Goal: Task Accomplishment & Management: Use online tool/utility

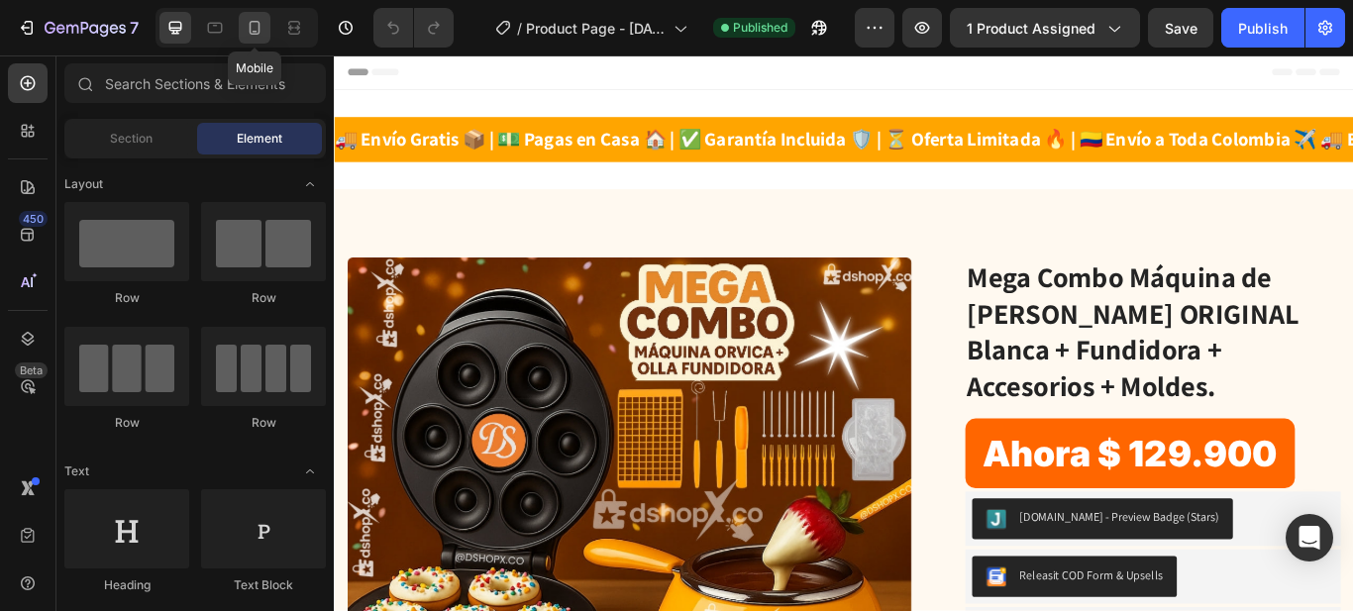
click at [245, 29] on icon at bounding box center [255, 28] width 20 height 20
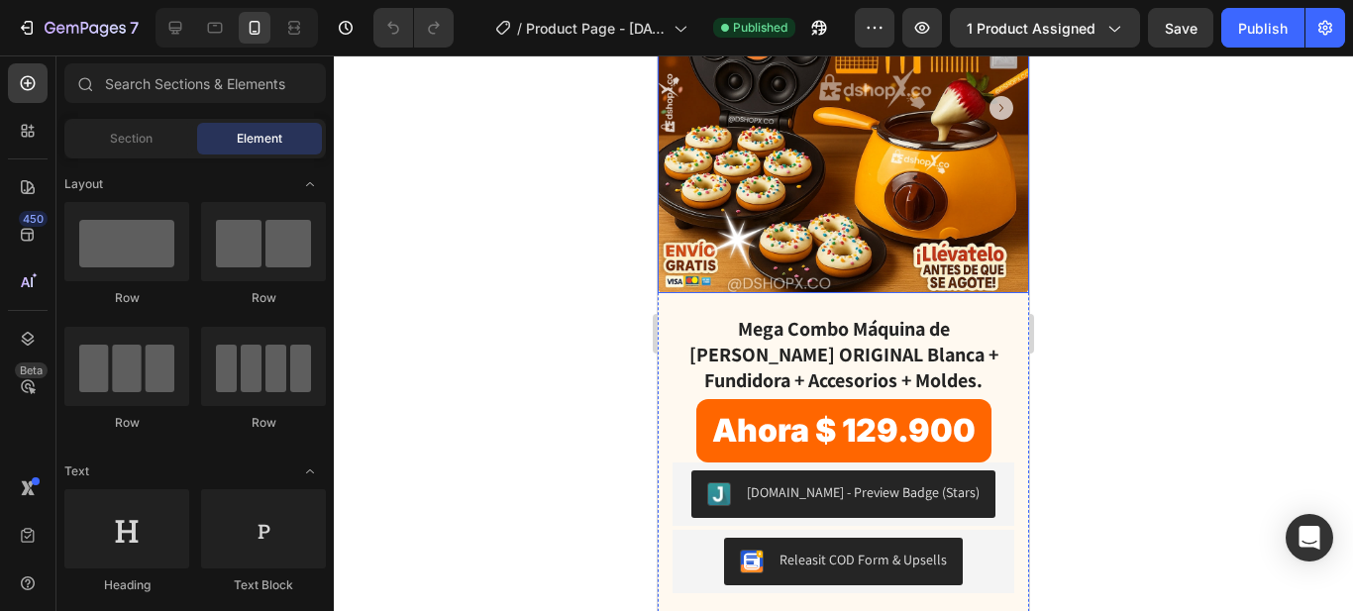
scroll to position [297, 0]
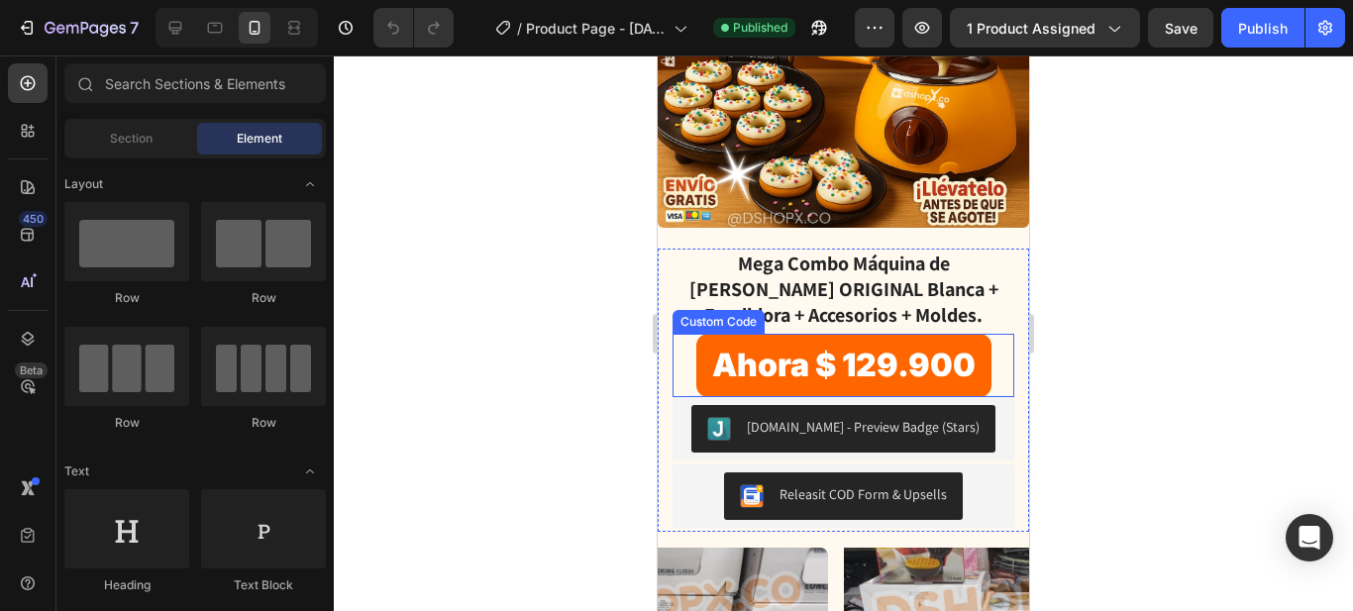
click at [855, 344] on span "Ahora $ 129.900" at bounding box center [844, 365] width 295 height 63
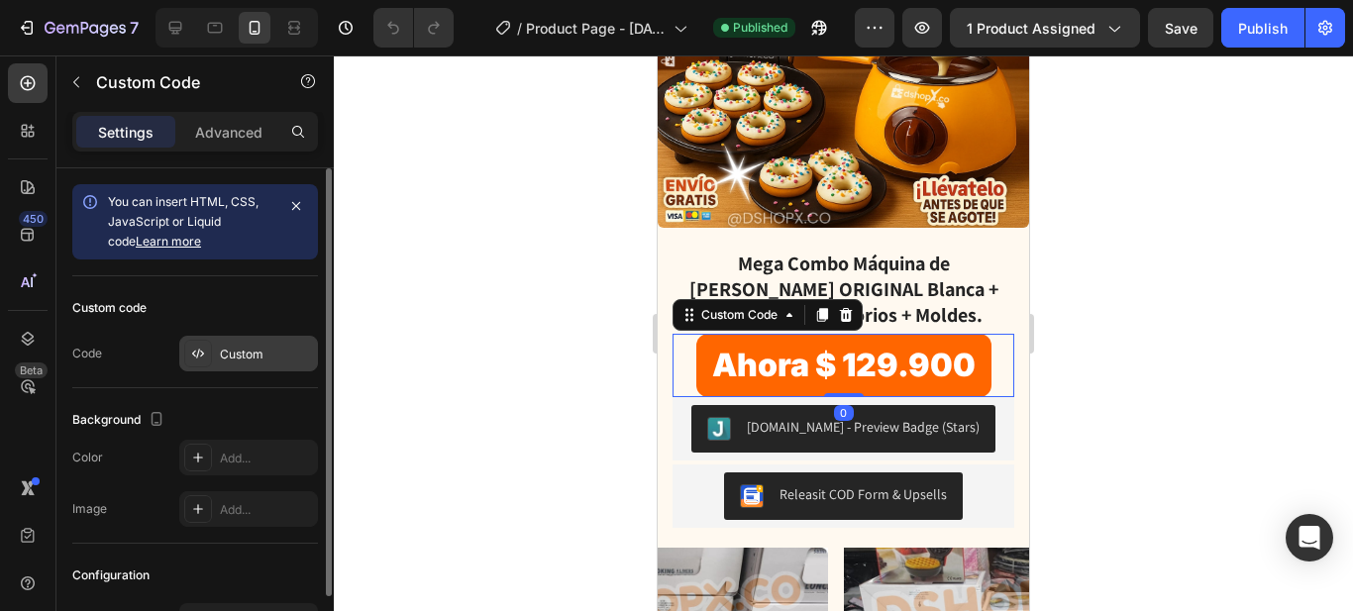
click at [244, 364] on div "Custom" at bounding box center [248, 354] width 139 height 36
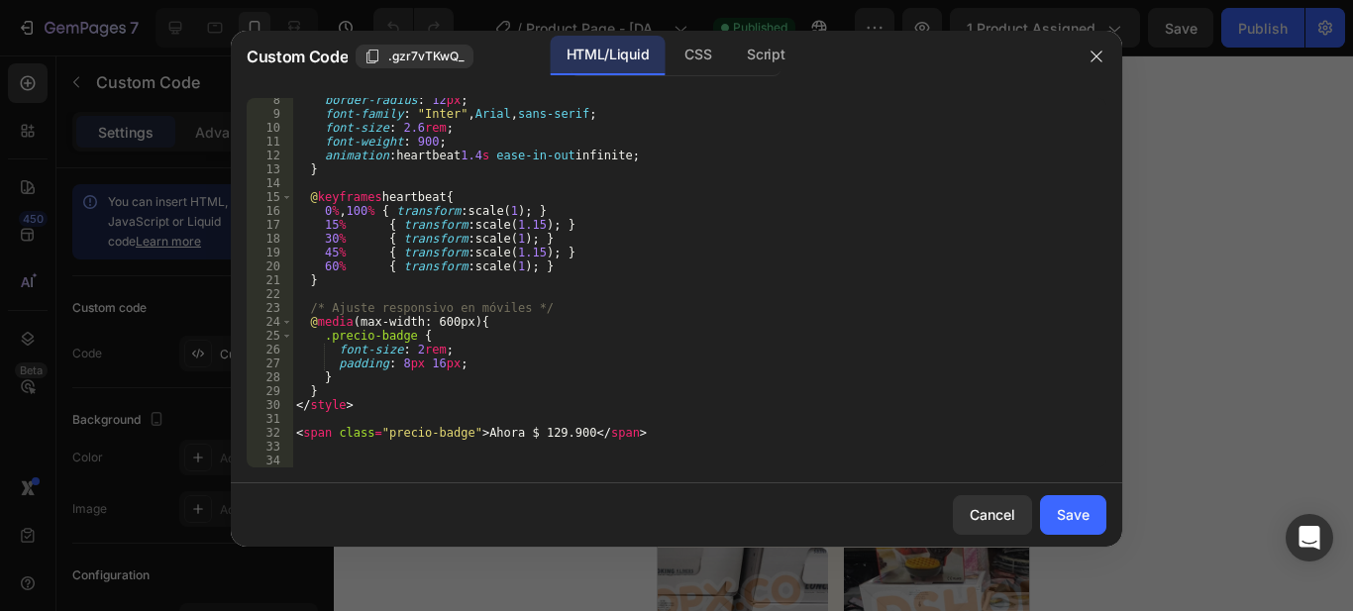
scroll to position [102, 0]
drag, startPoint x: 537, startPoint y: 438, endPoint x: 575, endPoint y: 386, distance: 63.8
click at [536, 436] on div "border-radius : 12 px ; font-family : " Inter " , Arial , sans-serif ; font-siz…" at bounding box center [692, 291] width 800 height 397
type textarea "<span class="precio-badge">Ahora $ 139.900</span>"
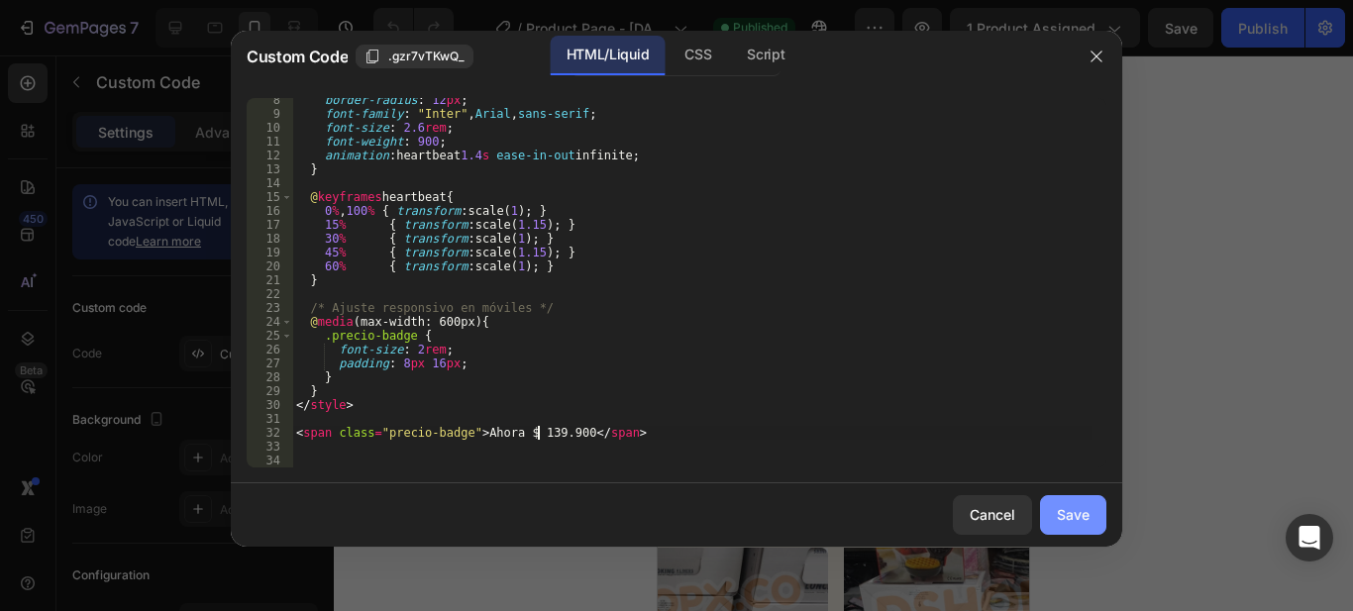
click at [1075, 518] on div "Save" at bounding box center [1073, 514] width 33 height 21
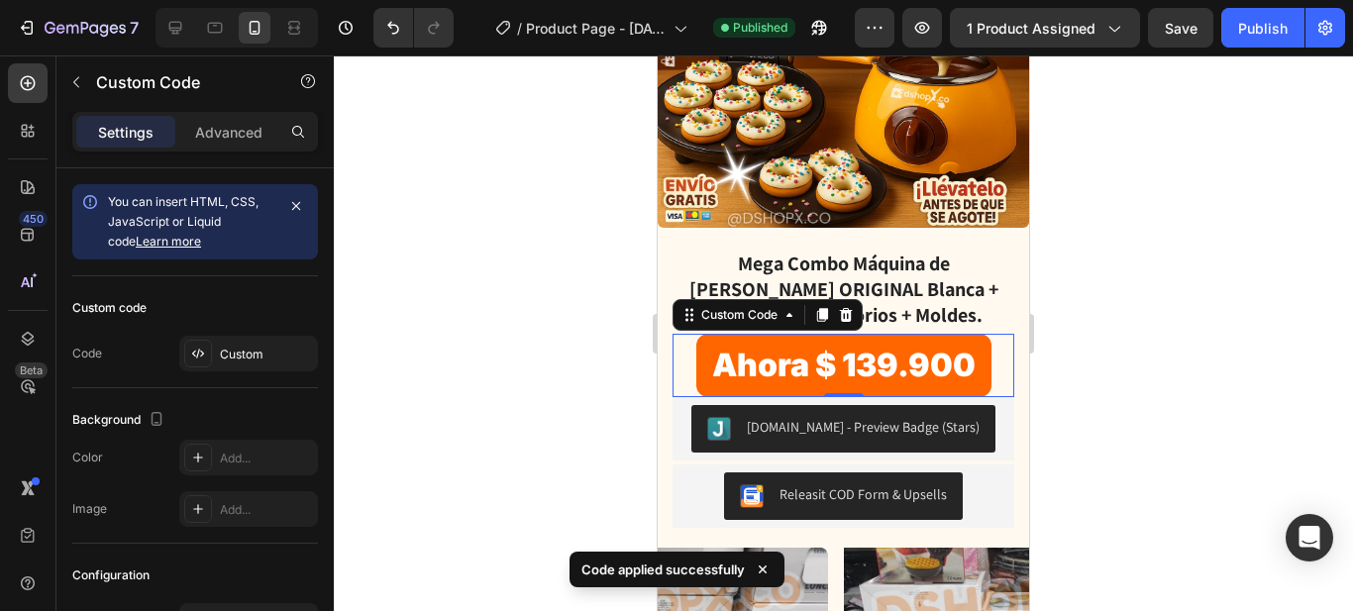
click at [1112, 336] on div at bounding box center [844, 333] width 1020 height 556
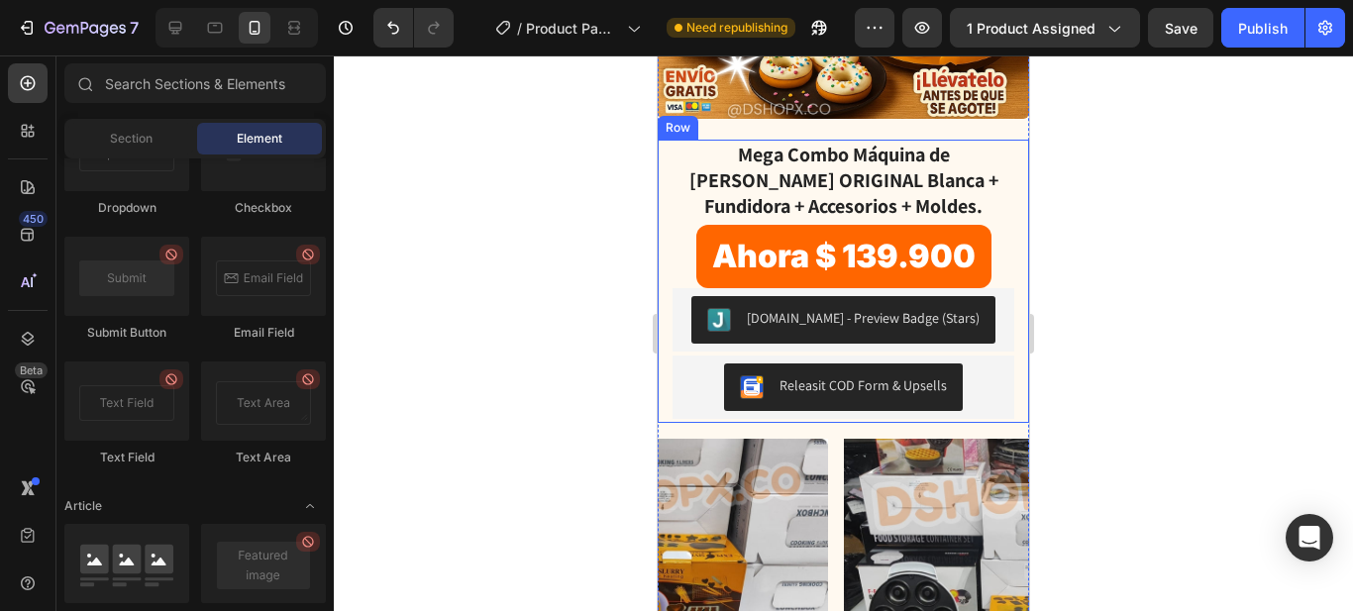
scroll to position [5555, 0]
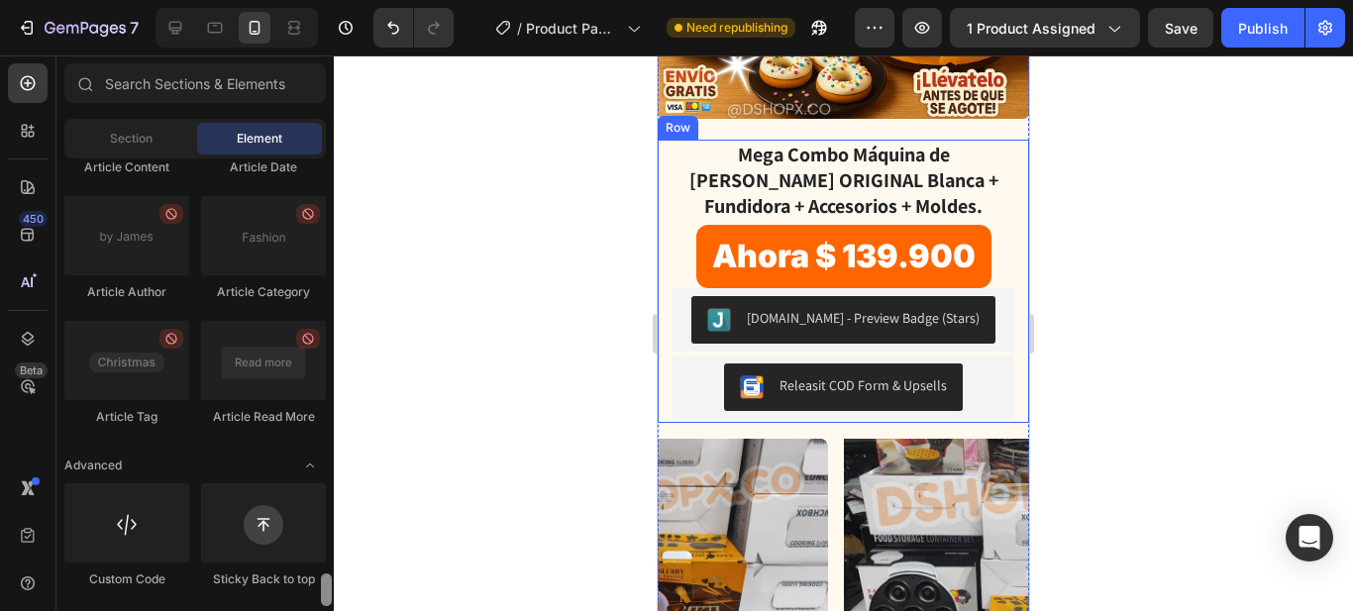
drag, startPoint x: 323, startPoint y: 170, endPoint x: 355, endPoint y: 598, distance: 429.2
click at [355, 0] on div "7 / Product Page - [DATE] 20:38:12 Need republishing Preview 1 product assigned…" at bounding box center [676, 0] width 1353 height 0
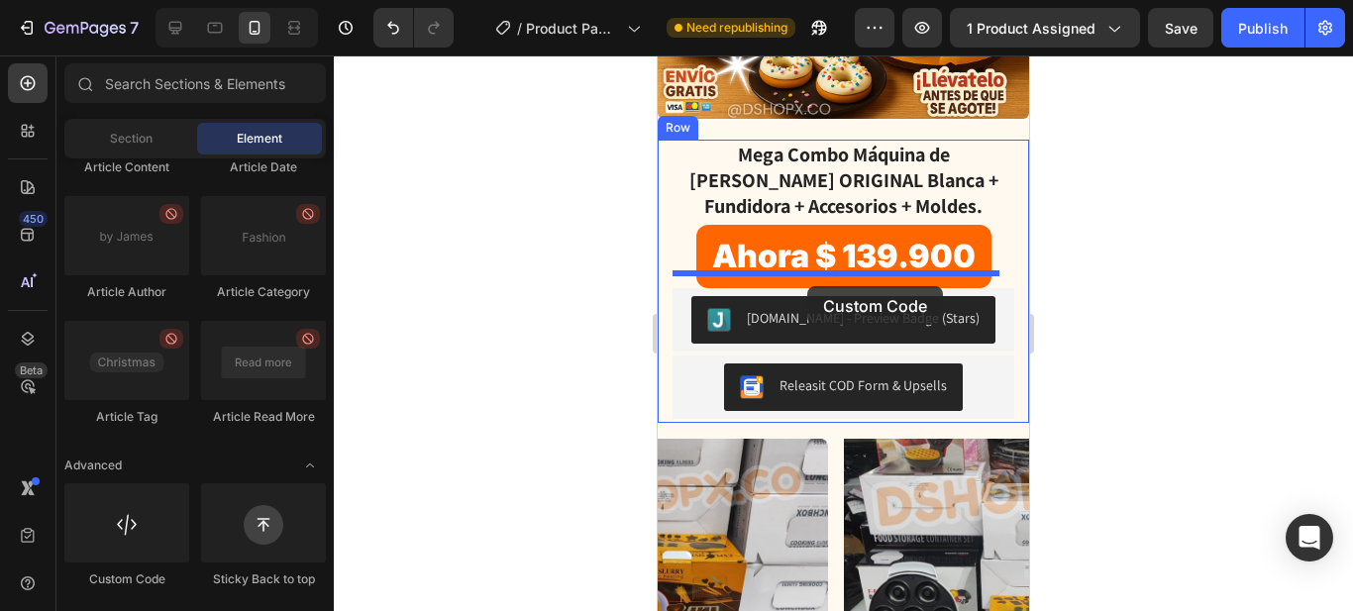
drag, startPoint x: 799, startPoint y: 594, endPoint x: 808, endPoint y: 285, distance: 309.3
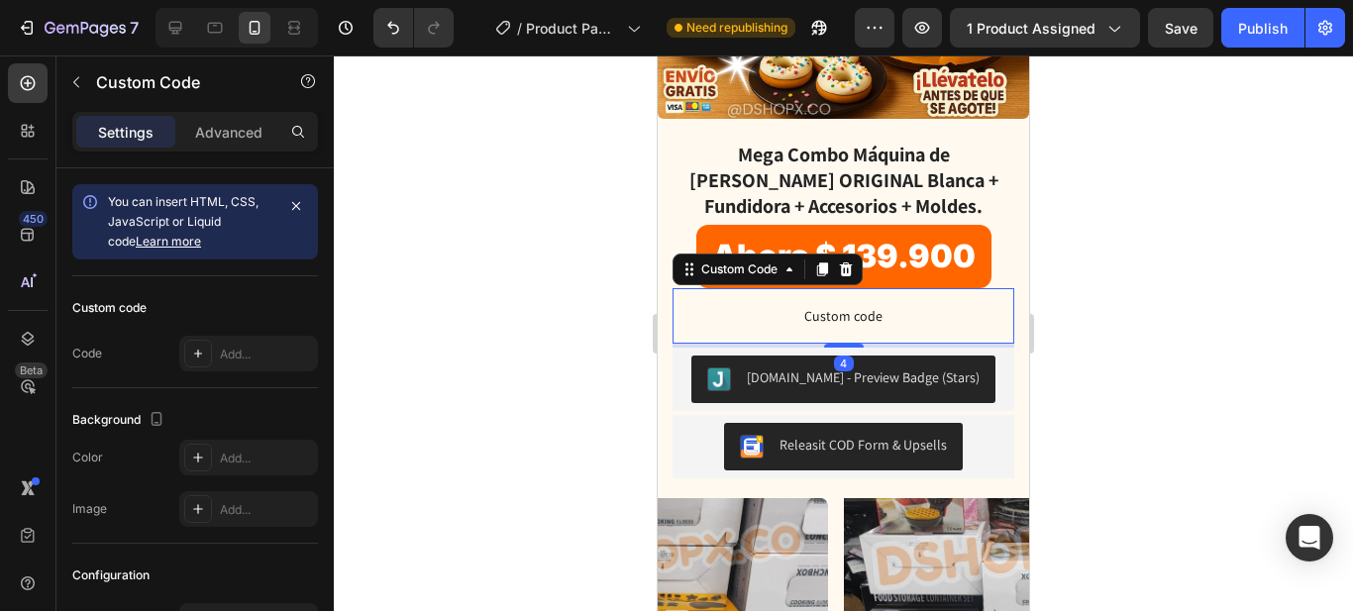
click at [918, 304] on span "Custom code" at bounding box center [844, 316] width 342 height 24
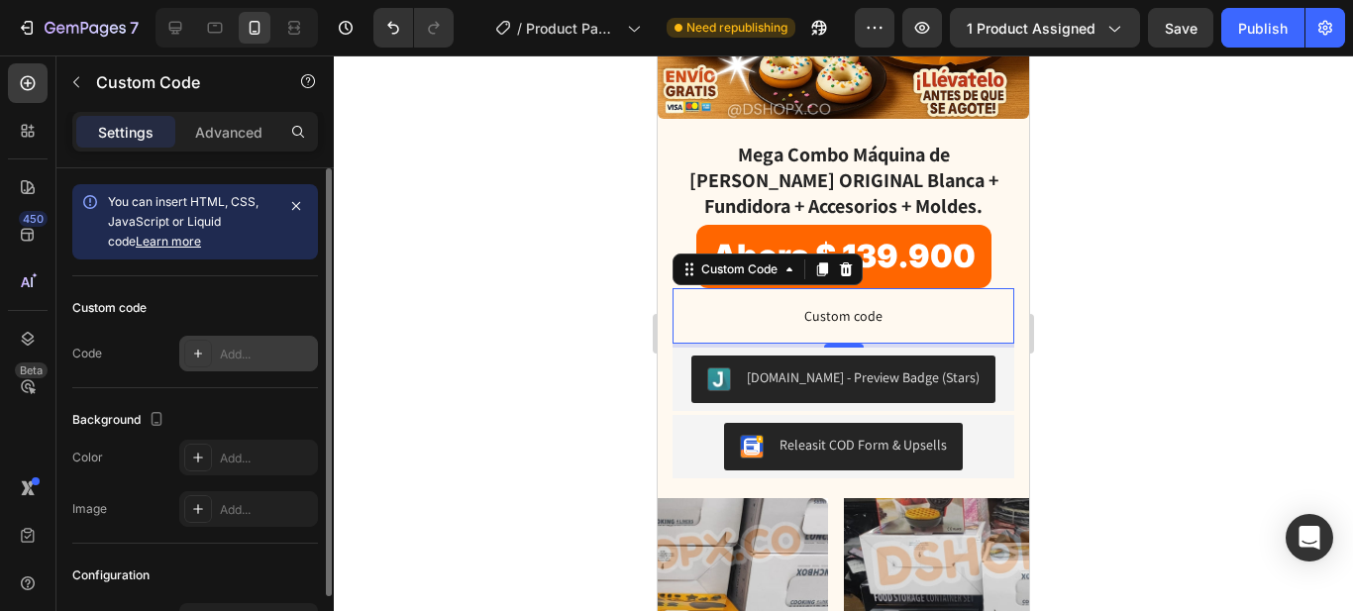
click at [274, 349] on div "Add..." at bounding box center [266, 355] width 93 height 18
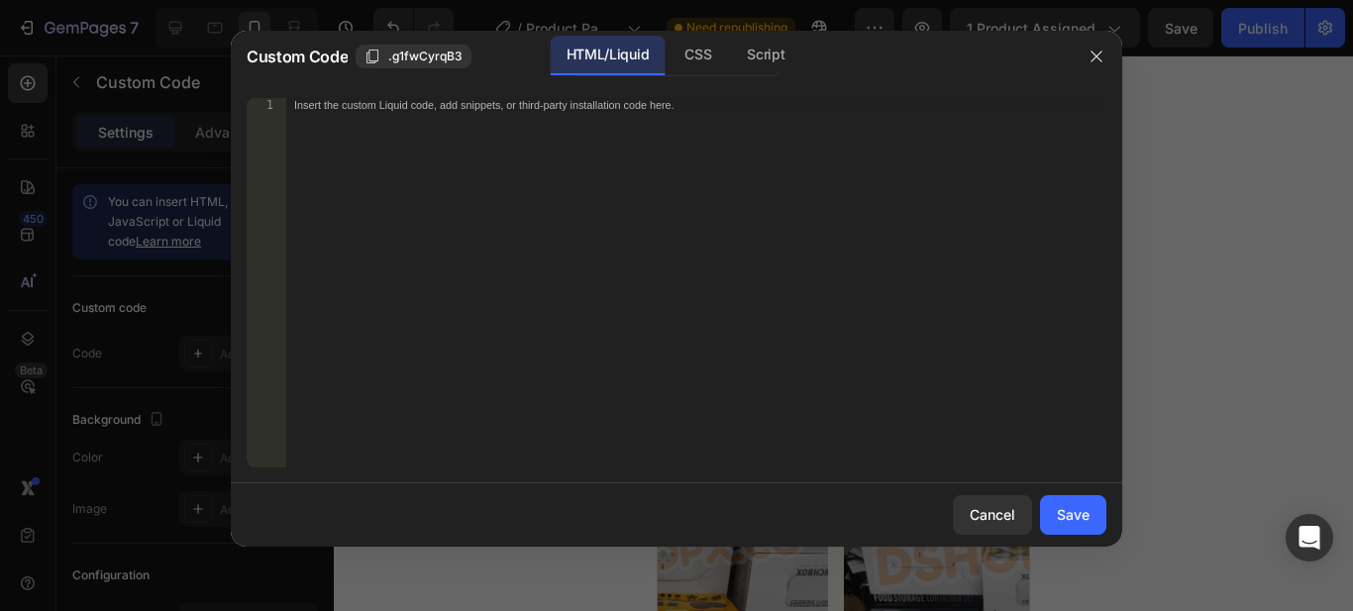
click at [462, 139] on div "Insert the custom Liquid code, add snippets, or third-party installation code h…" at bounding box center [696, 296] width 820 height 397
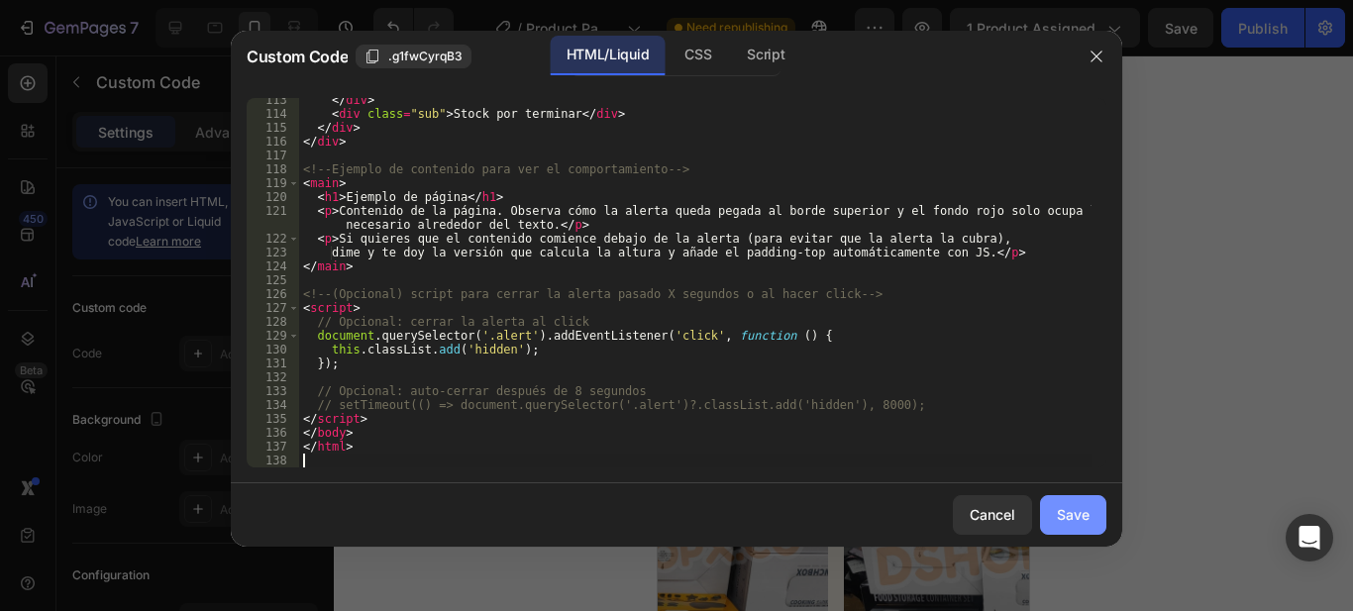
click at [1067, 509] on div "Save" at bounding box center [1073, 514] width 33 height 21
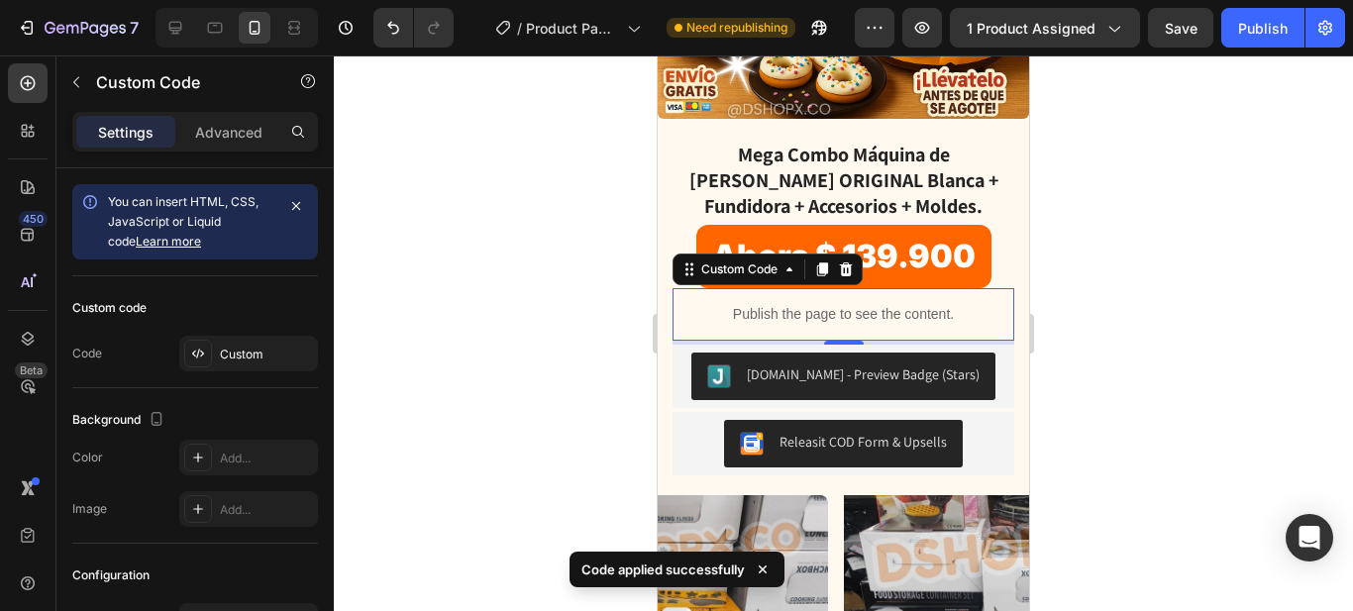
click at [1064, 313] on div at bounding box center [844, 333] width 1020 height 556
click at [828, 312] on div "Publish the page to see the content." at bounding box center [844, 314] width 342 height 53
click at [846, 263] on icon at bounding box center [846, 270] width 13 height 14
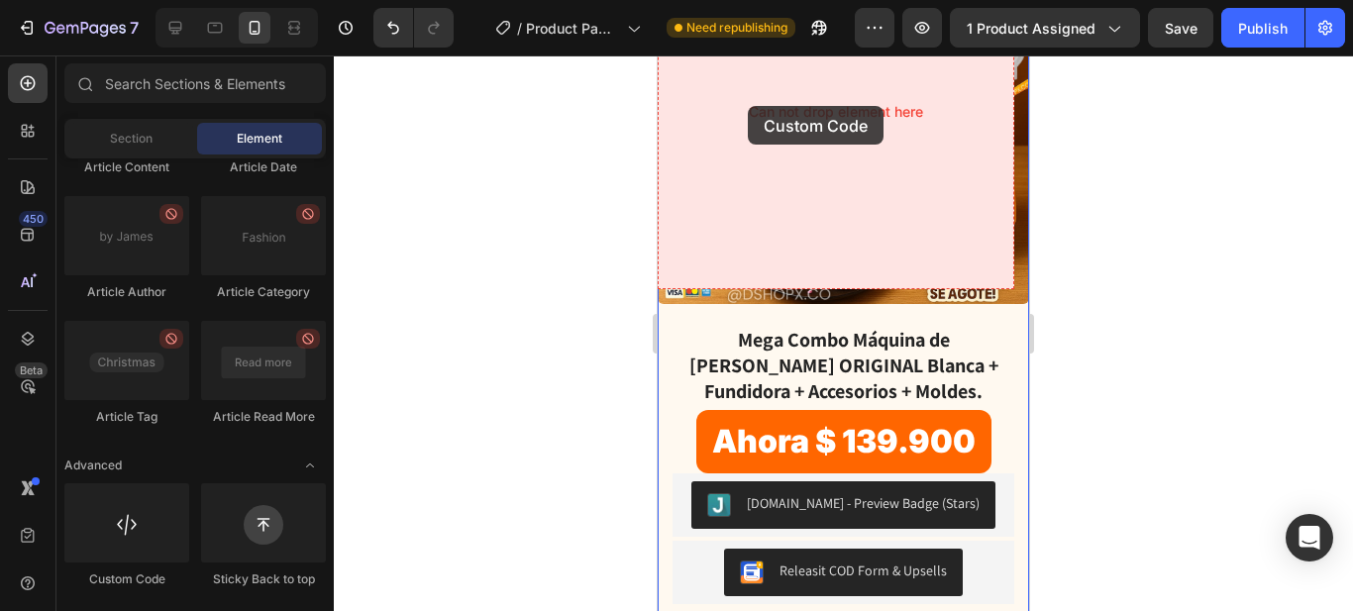
scroll to position [187, 0]
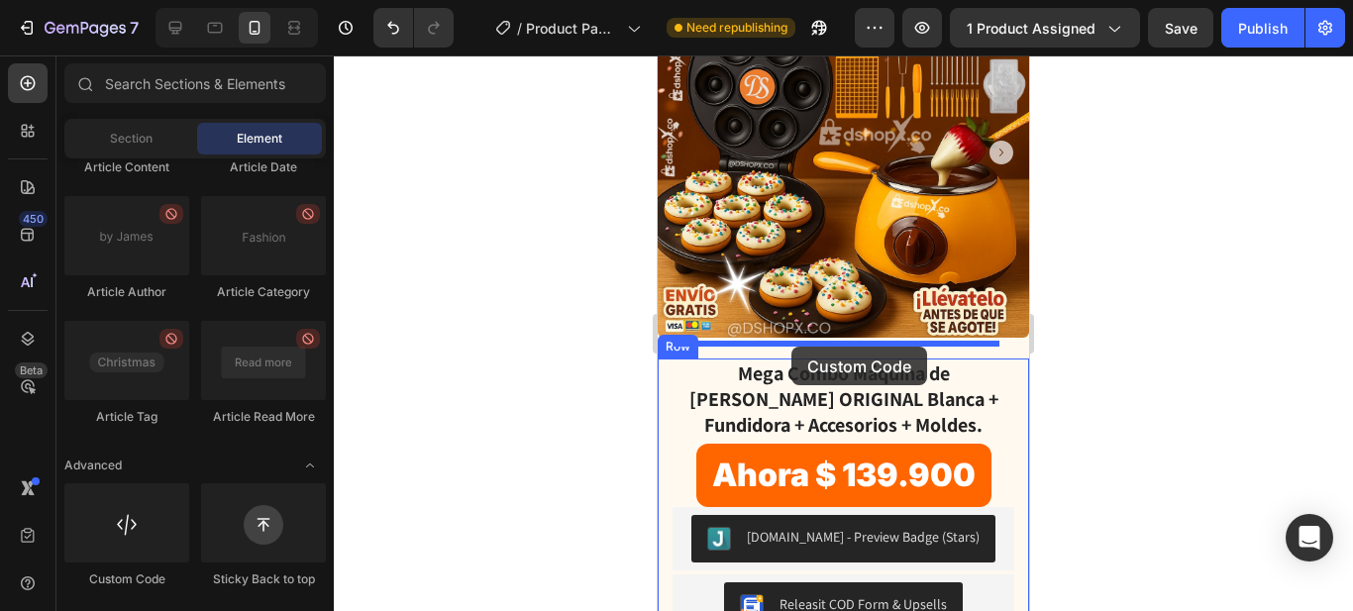
drag, startPoint x: 804, startPoint y: 588, endPoint x: 792, endPoint y: 347, distance: 241.1
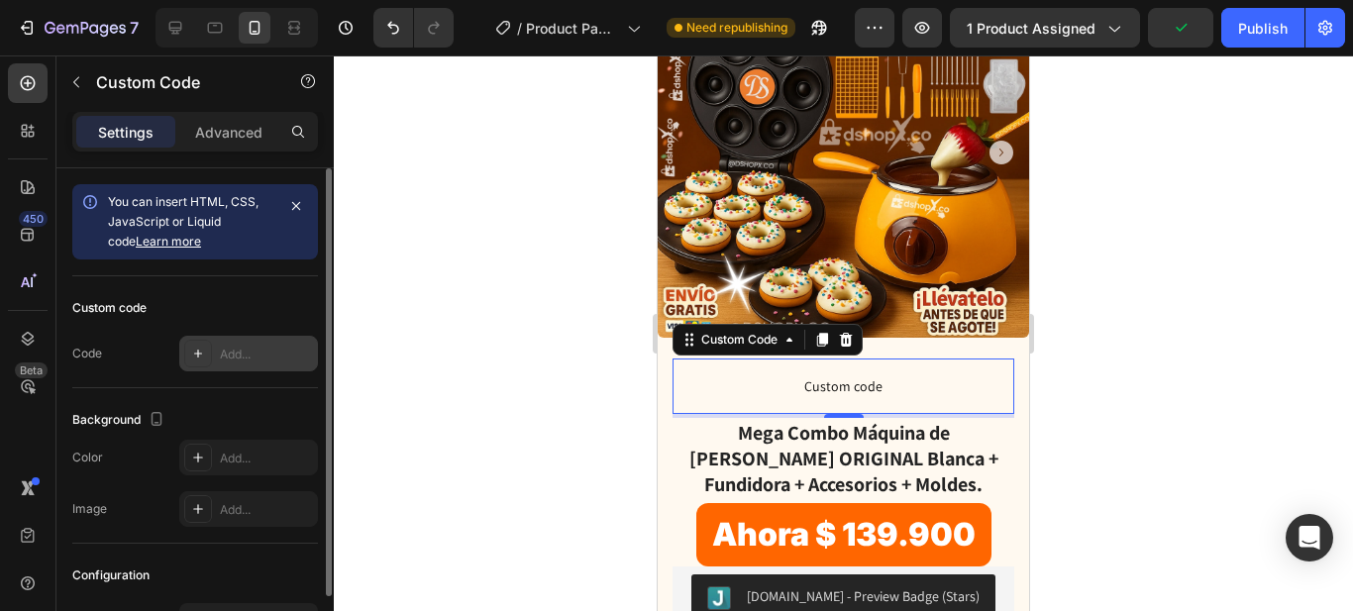
click at [246, 365] on div "Add..." at bounding box center [248, 354] width 139 height 36
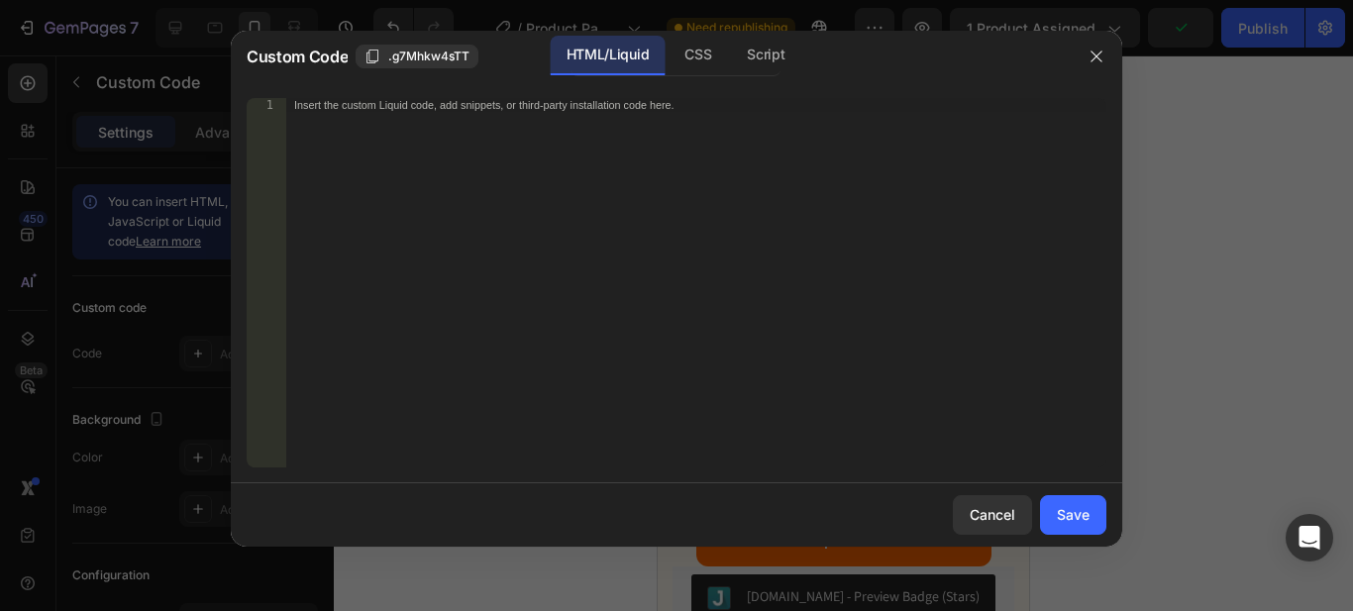
click at [440, 277] on div "Insert the custom Liquid code, add snippets, or third-party installation code h…" at bounding box center [696, 296] width 820 height 397
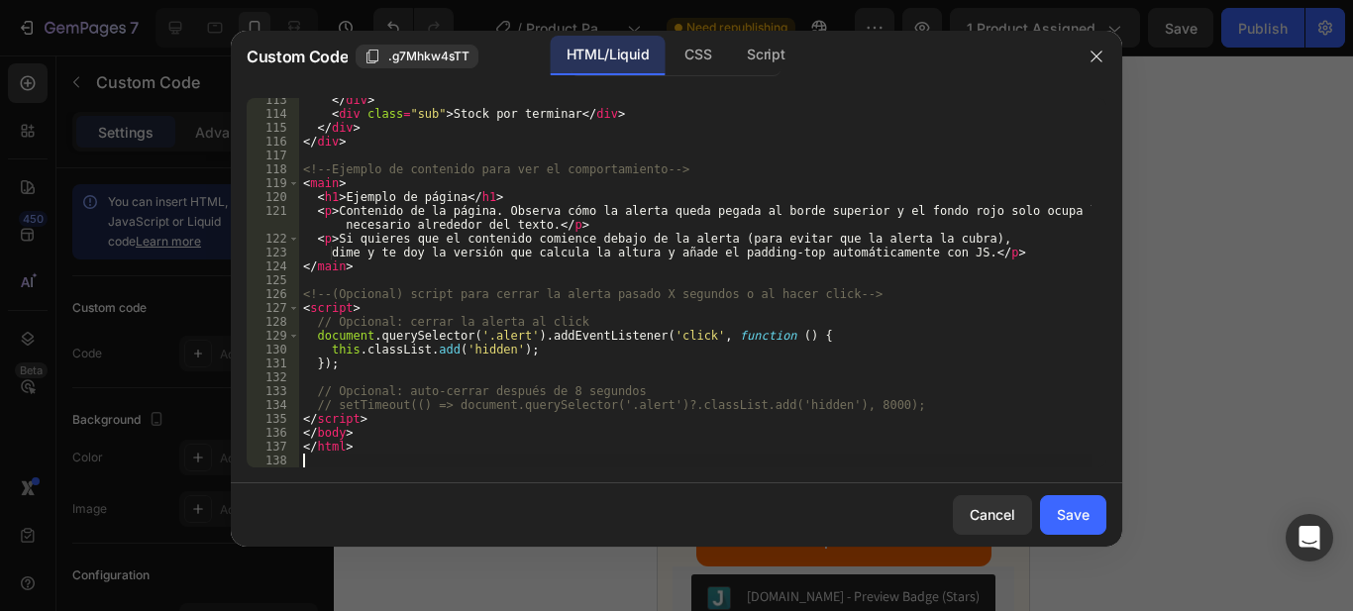
scroll to position [1559, 0]
click at [1064, 514] on div "Save" at bounding box center [1073, 514] width 33 height 21
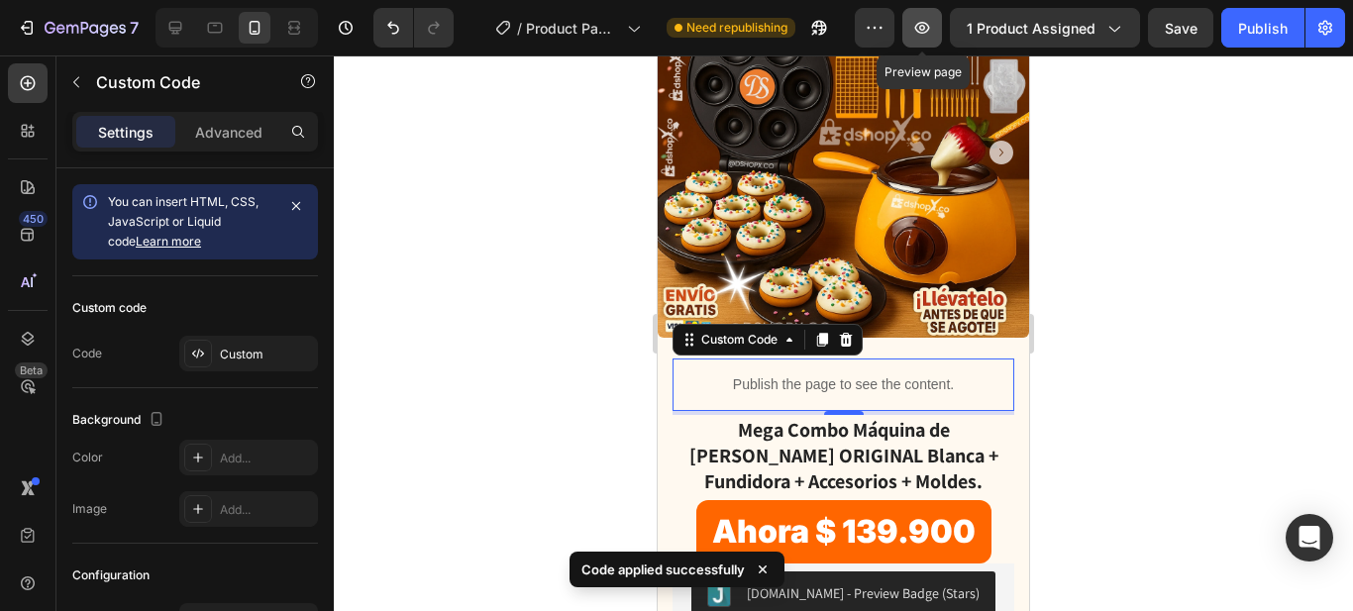
click at [923, 24] on icon "button" at bounding box center [923, 28] width 20 height 20
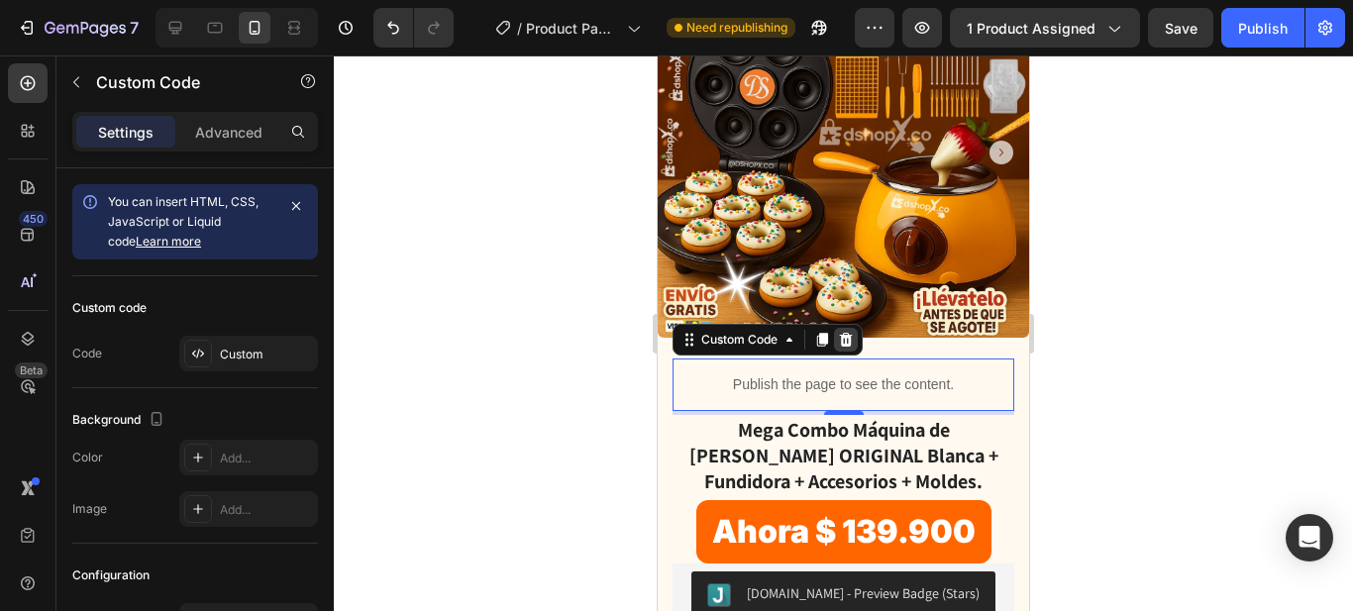
click at [852, 332] on icon at bounding box center [846, 340] width 16 height 16
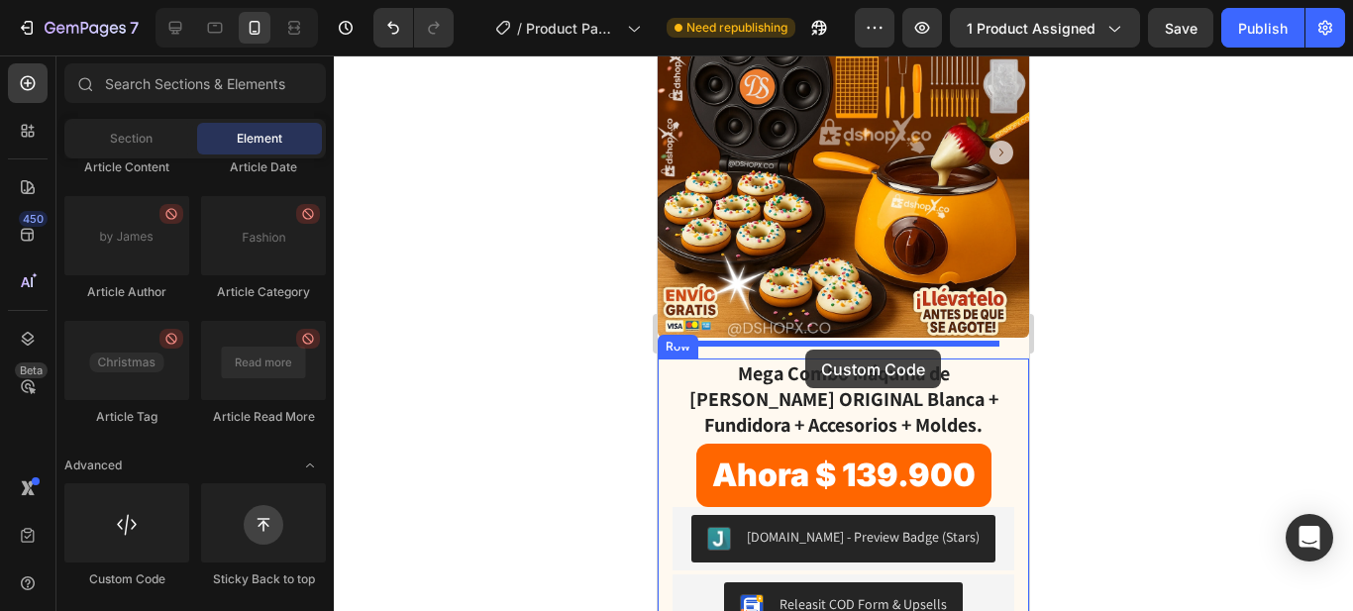
drag, startPoint x: 774, startPoint y: 589, endPoint x: 806, endPoint y: 350, distance: 240.9
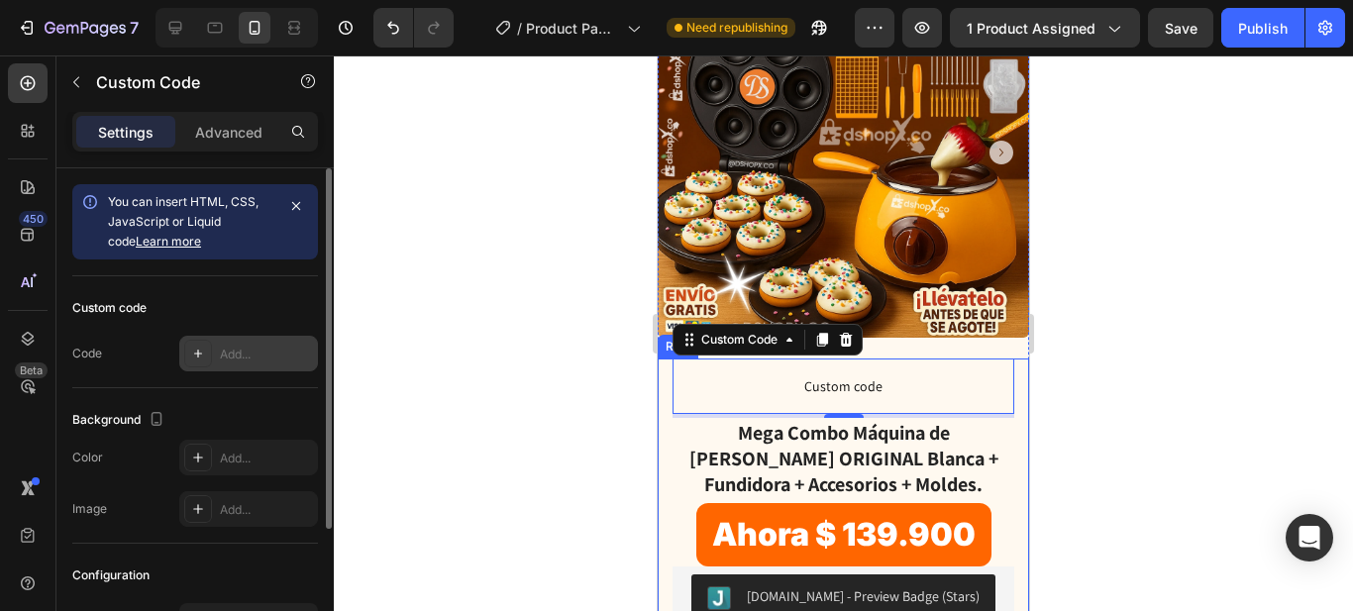
click at [212, 343] on div "Add..." at bounding box center [248, 354] width 139 height 36
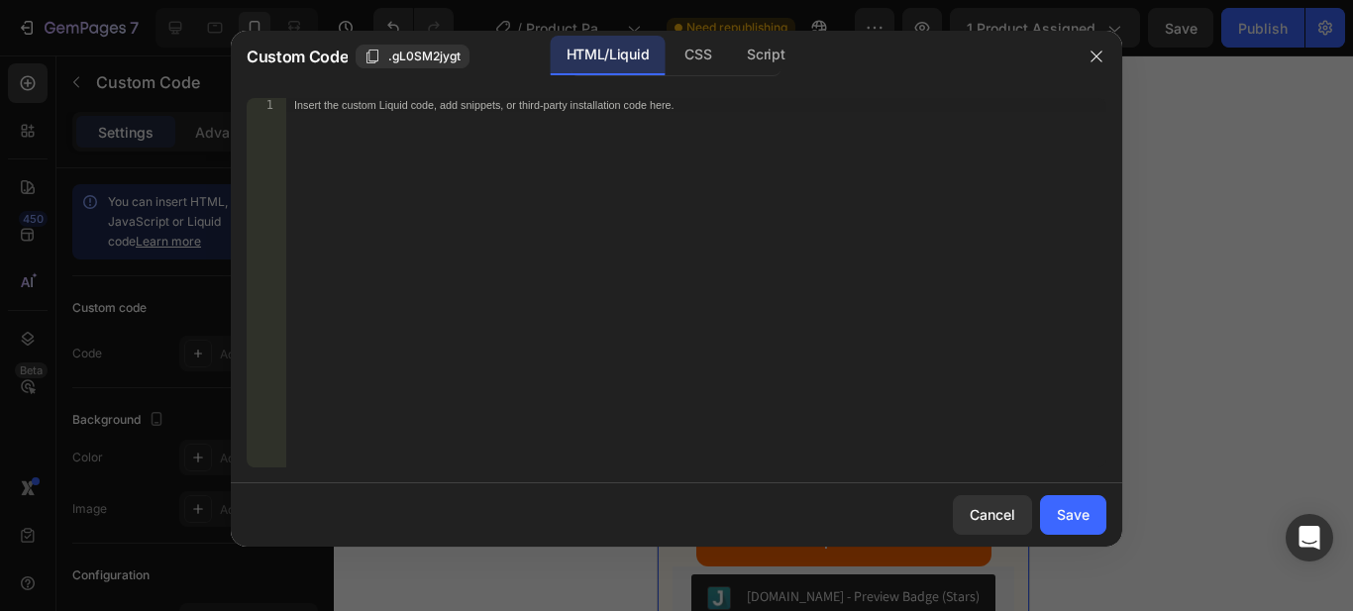
click at [347, 131] on div "Insert the custom Liquid code, add snippets, or third-party installation code h…" at bounding box center [696, 296] width 820 height 397
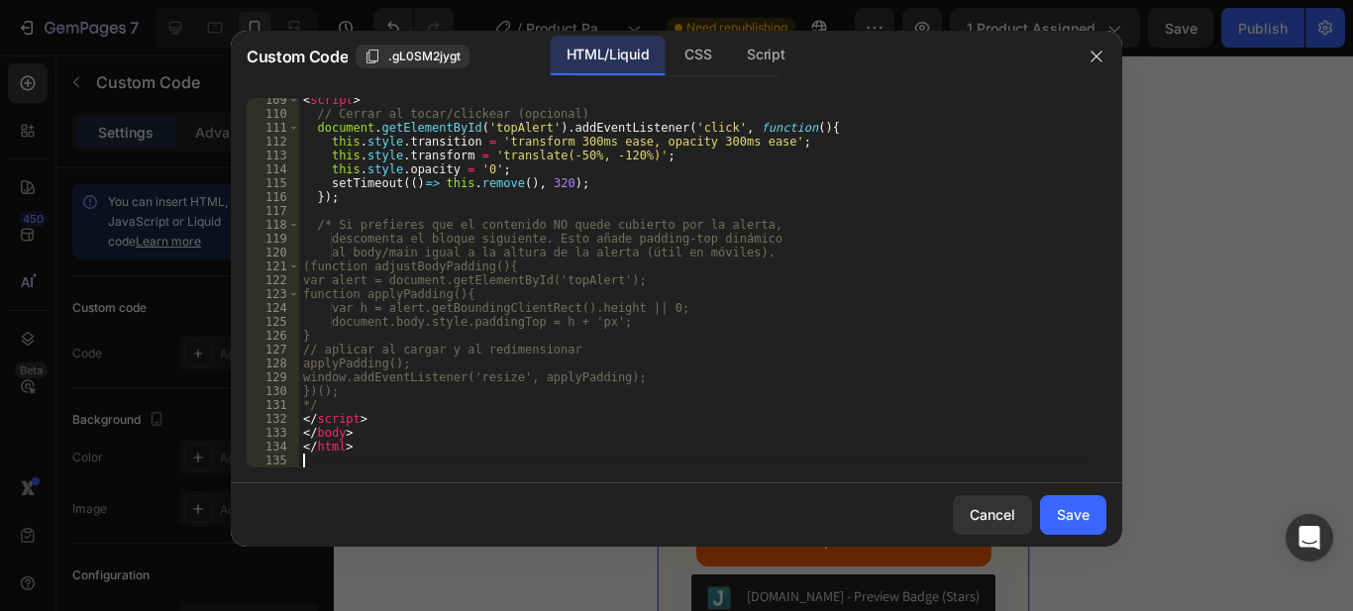
scroll to position [1517, 0]
click at [1065, 513] on div "Save" at bounding box center [1073, 514] width 33 height 21
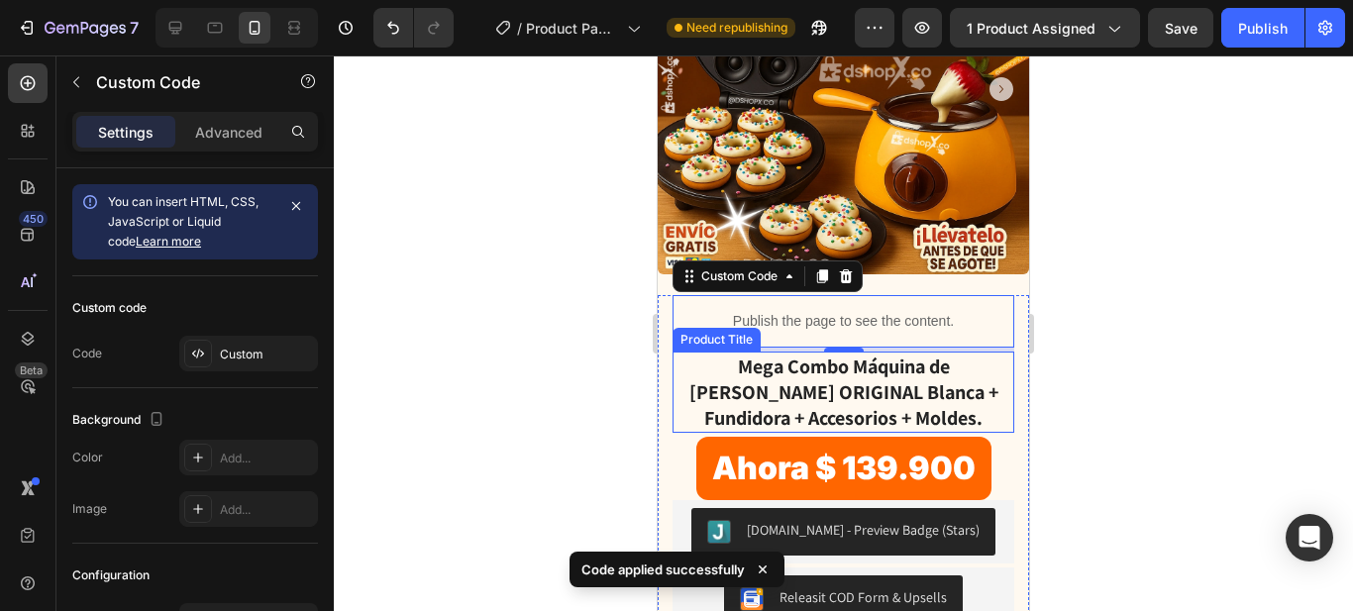
scroll to position [286, 0]
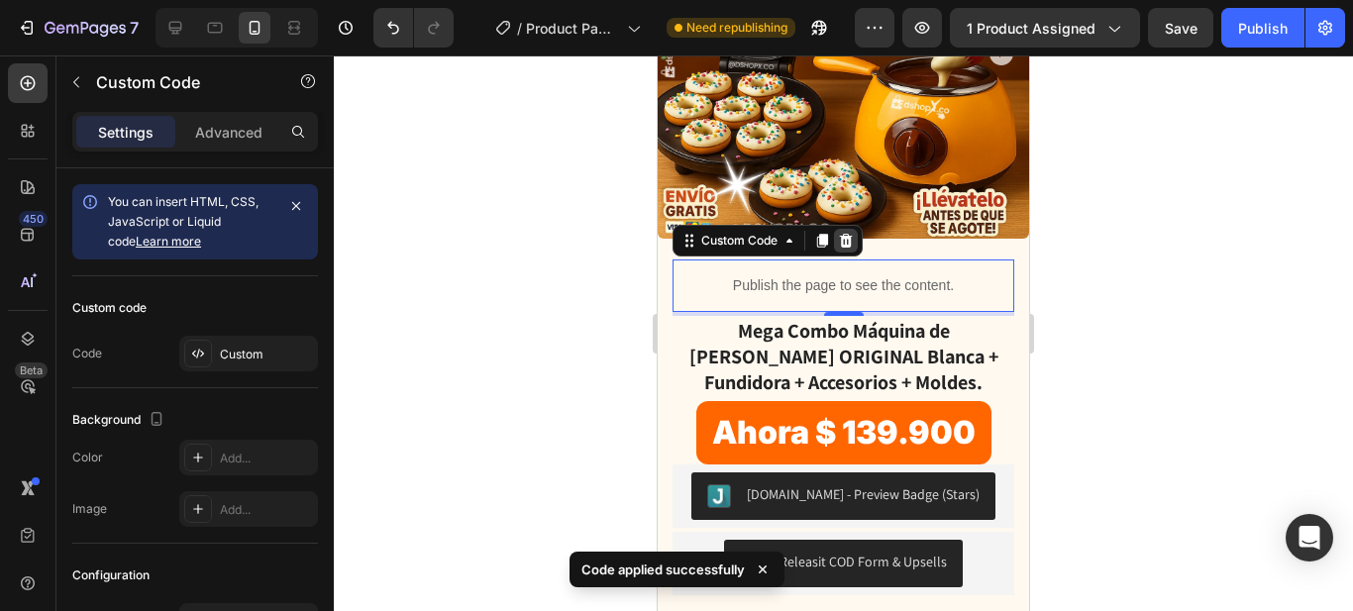
click at [849, 233] on icon at bounding box center [846, 241] width 16 height 16
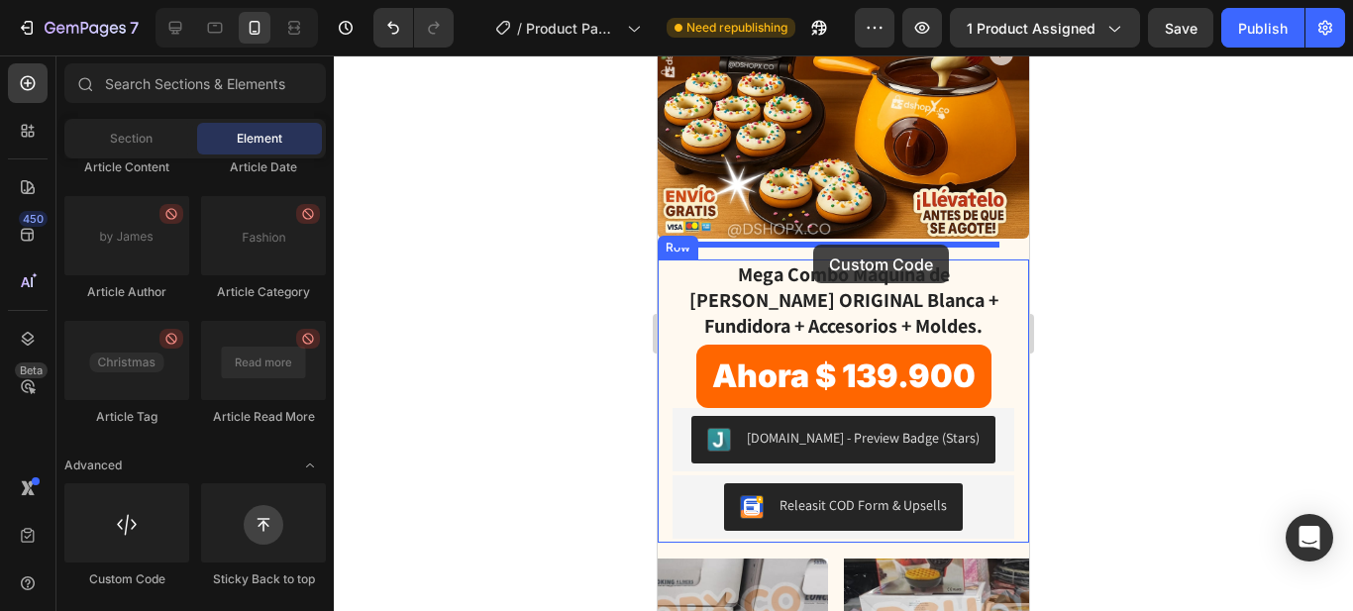
drag, startPoint x: 791, startPoint y: 593, endPoint x: 813, endPoint y: 245, distance: 348.5
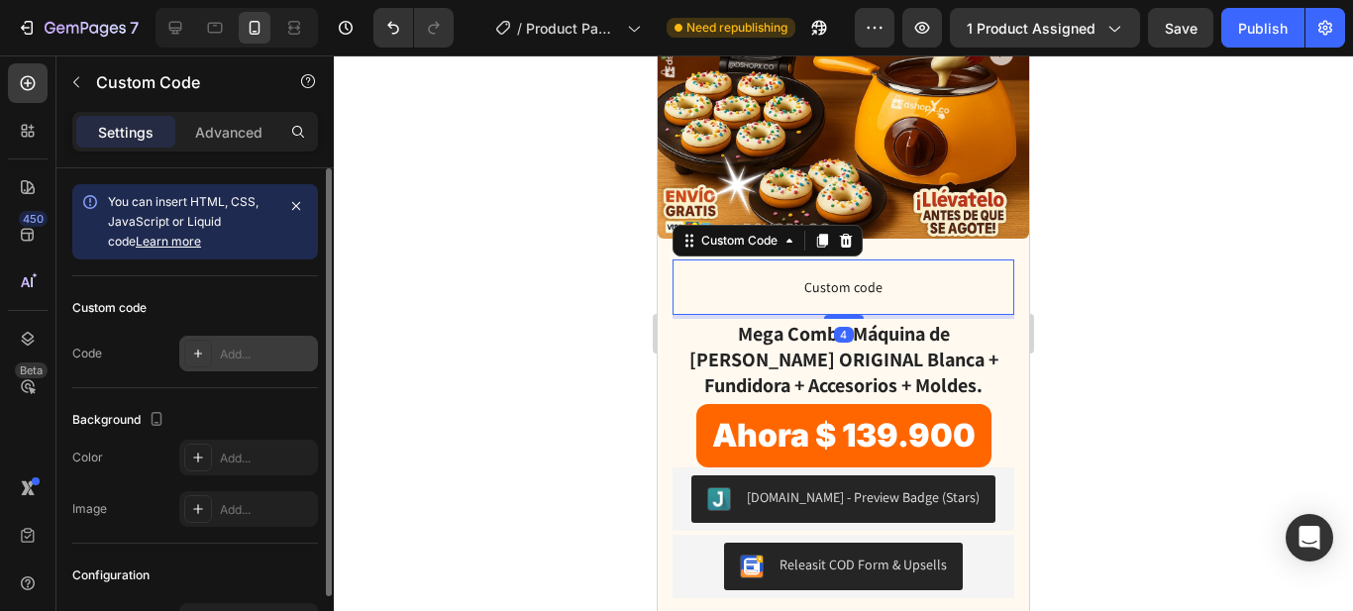
click at [247, 352] on div "Add..." at bounding box center [266, 355] width 93 height 18
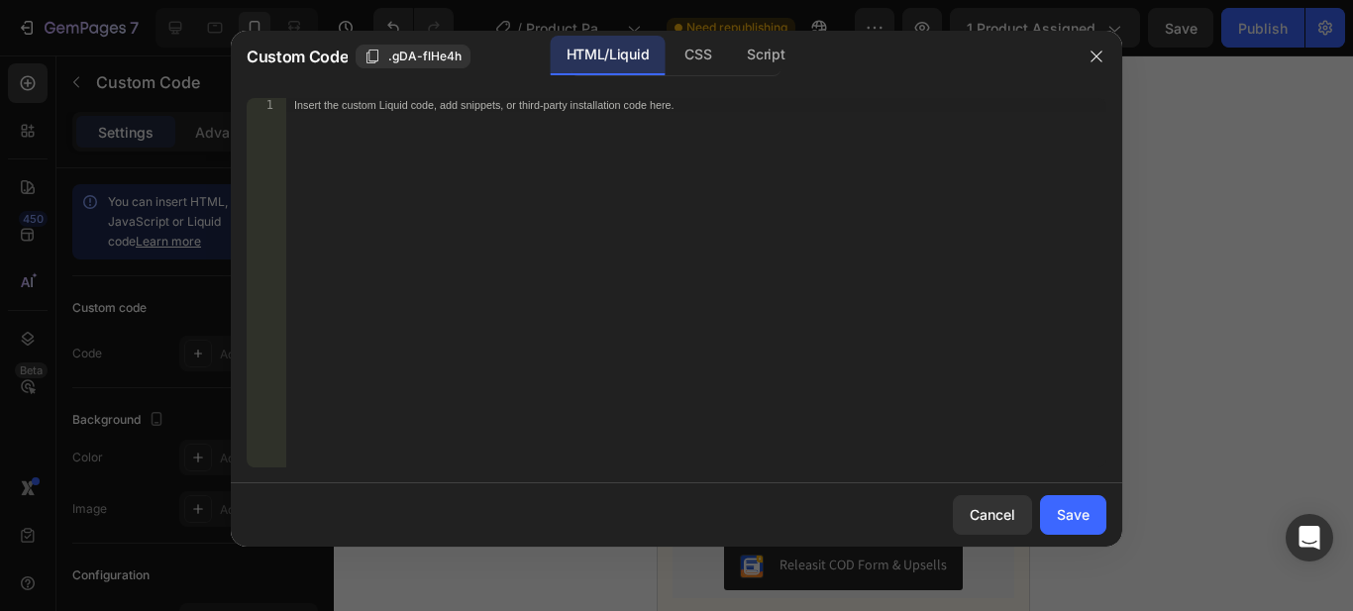
click at [512, 237] on div "Insert the custom Liquid code, add snippets, or third-party installation code h…" at bounding box center [696, 296] width 820 height 397
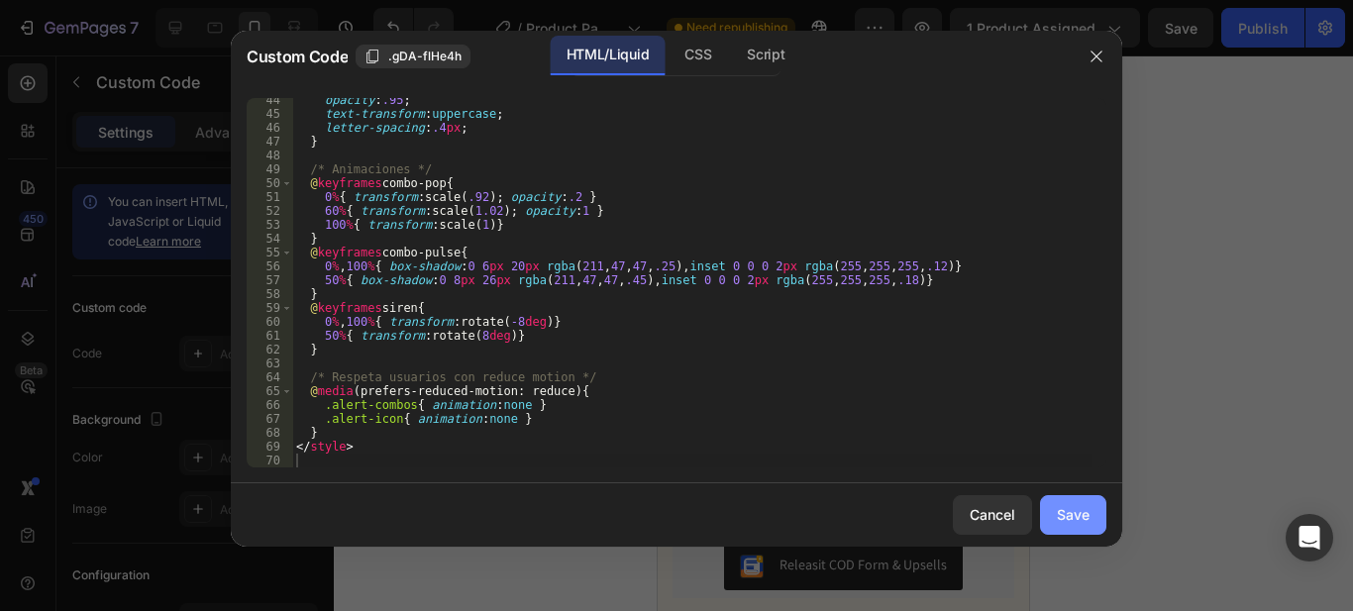
click at [1079, 516] on div "Save" at bounding box center [1073, 514] width 33 height 21
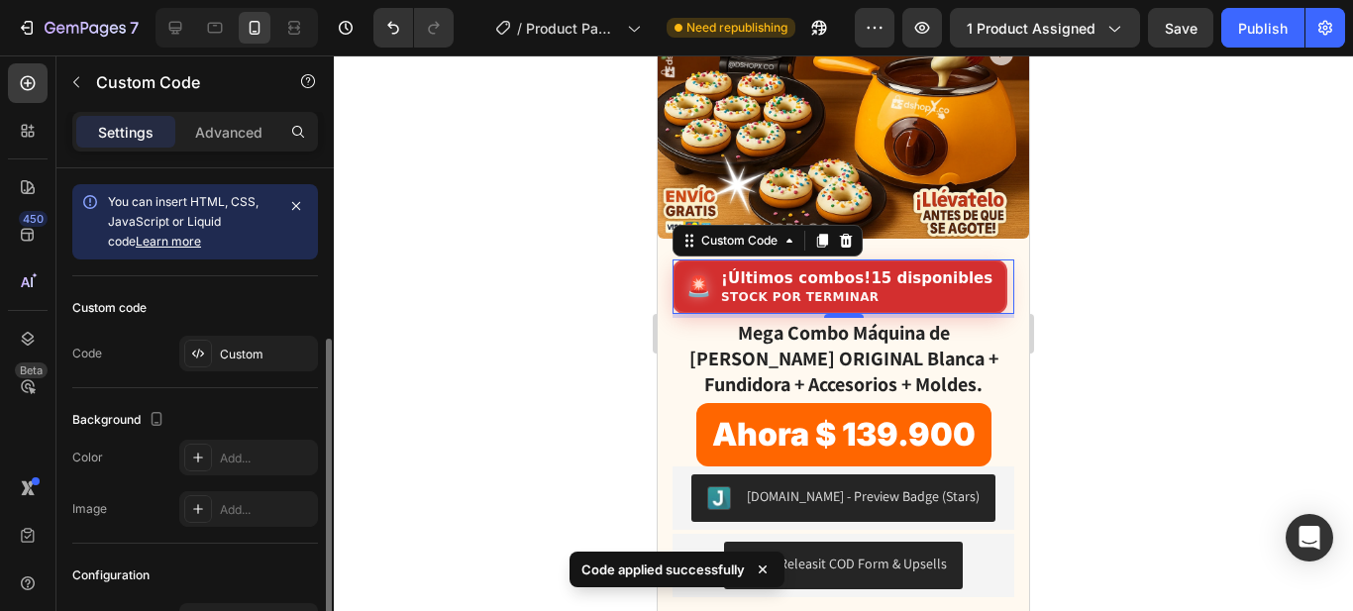
scroll to position [191, 0]
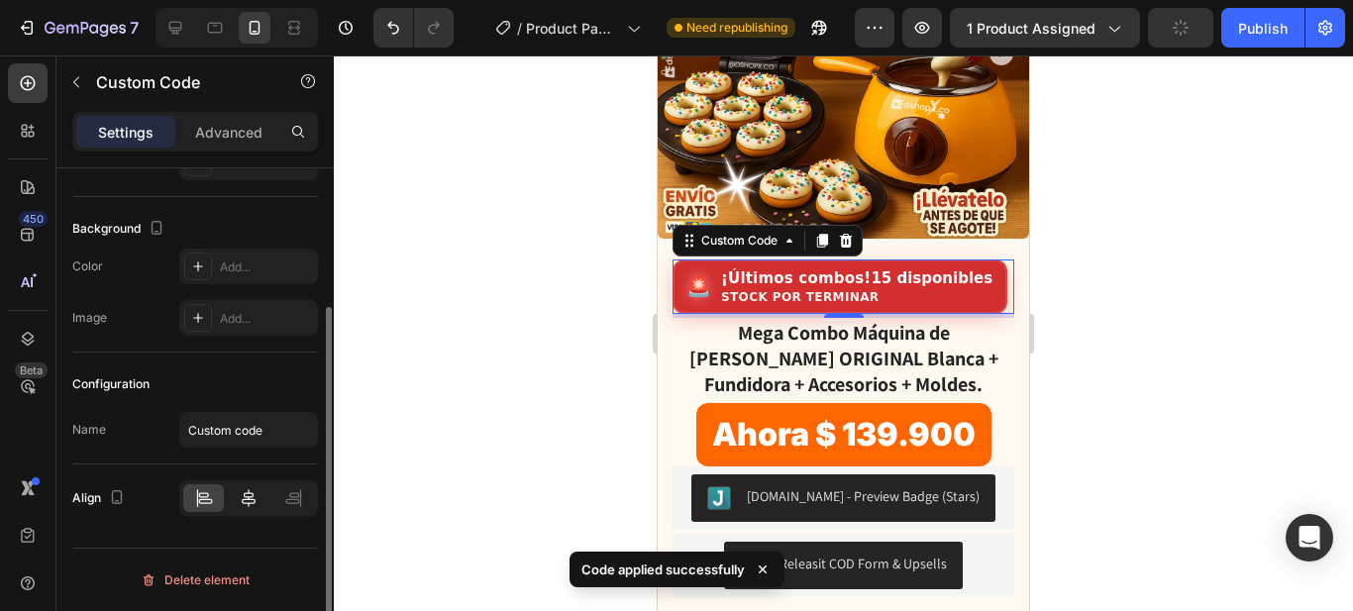
click at [252, 496] on icon at bounding box center [249, 498] width 20 height 20
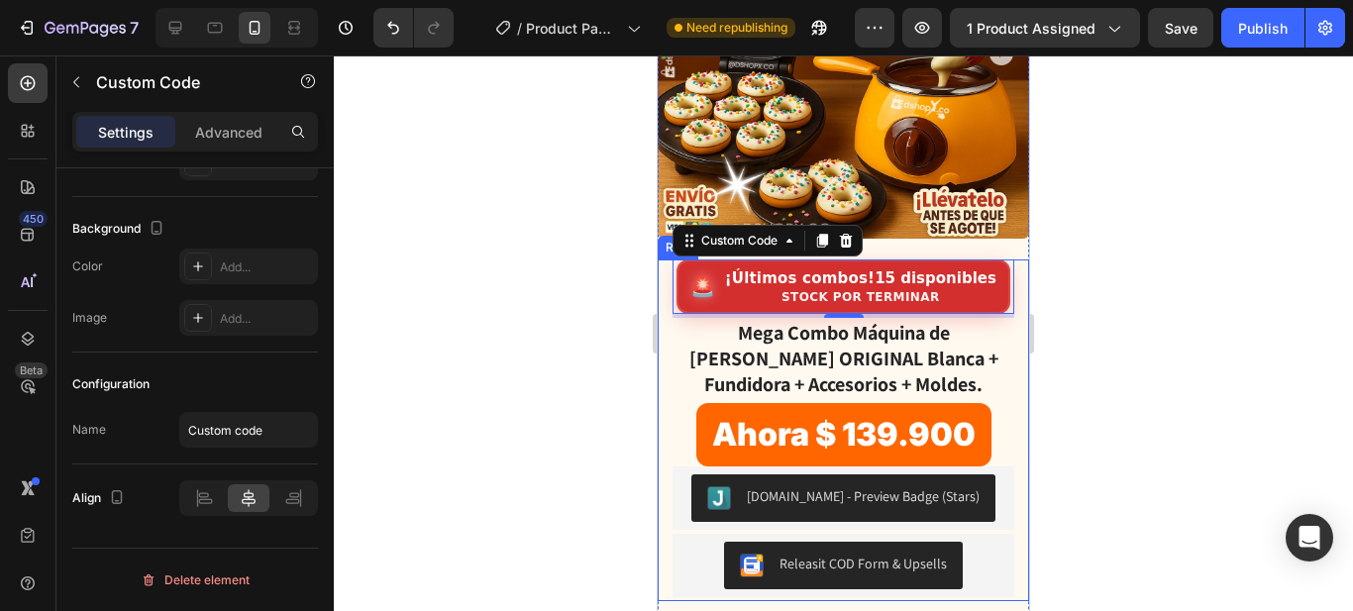
click at [1116, 303] on div at bounding box center [844, 333] width 1020 height 556
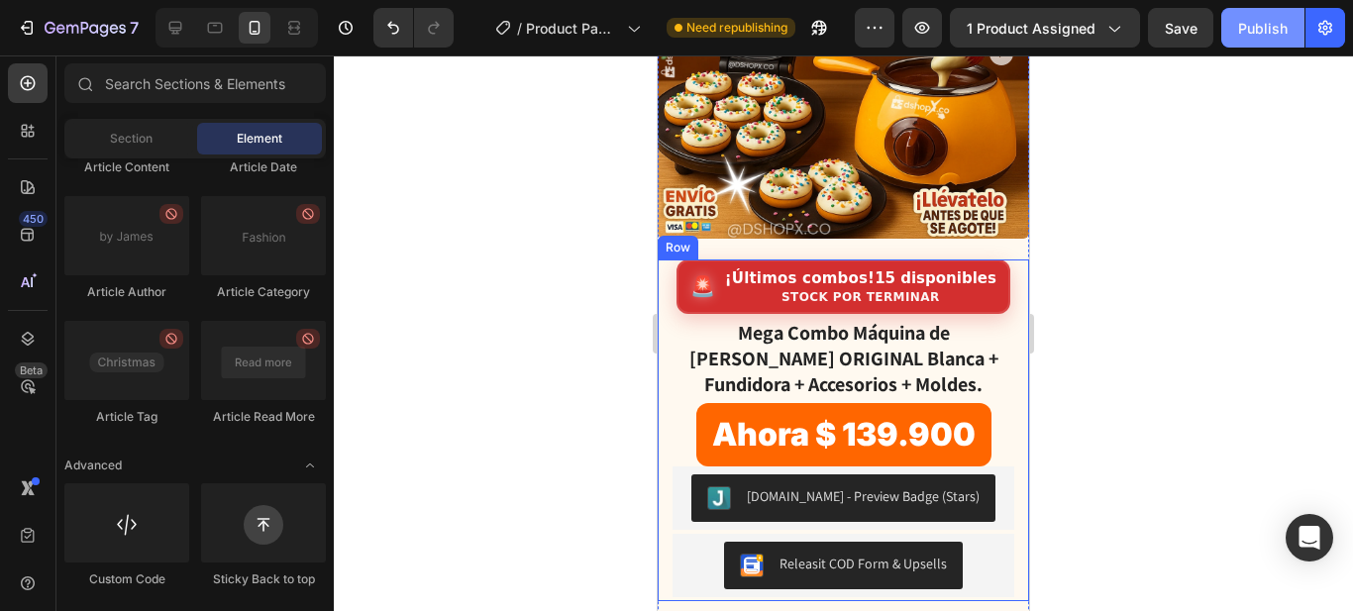
click at [1249, 30] on div "Publish" at bounding box center [1264, 28] width 50 height 21
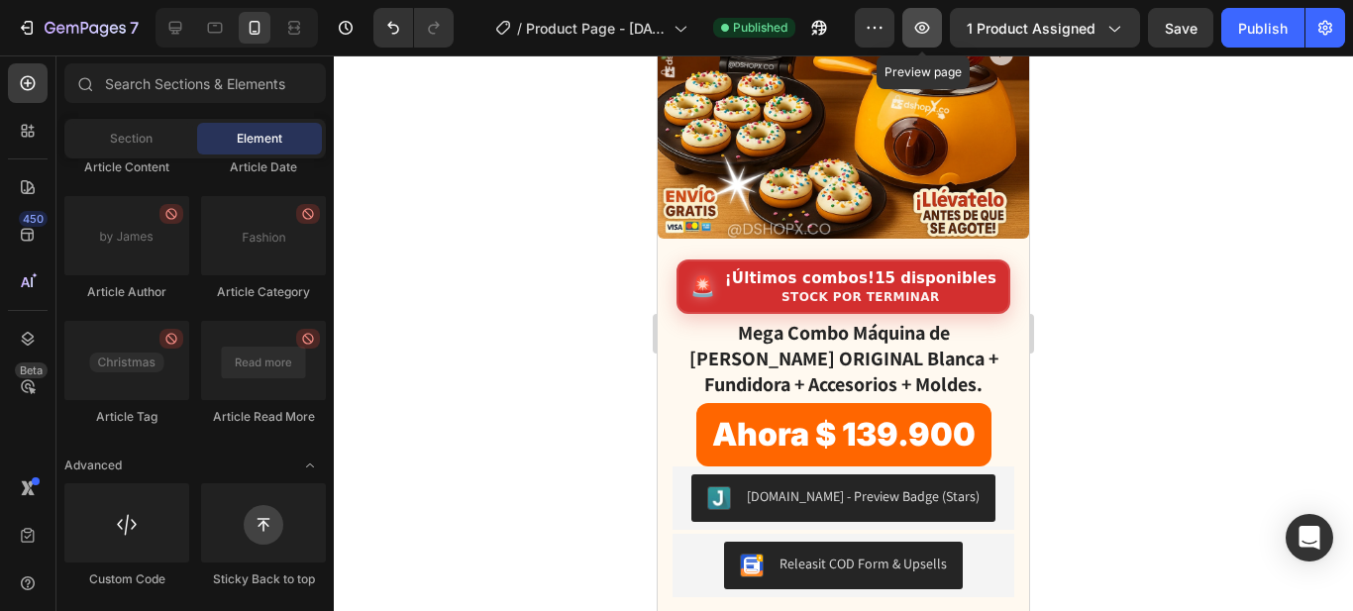
click at [923, 29] on icon "button" at bounding box center [923, 28] width 15 height 12
